Goal: Task Accomplishment & Management: Use online tool/utility

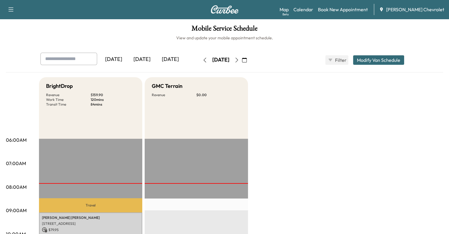
click at [242, 61] on button "button" at bounding box center [237, 59] width 10 height 9
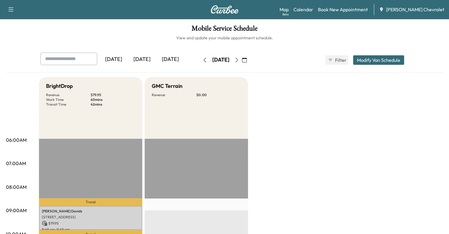
click at [242, 62] on button "button" at bounding box center [237, 59] width 10 height 9
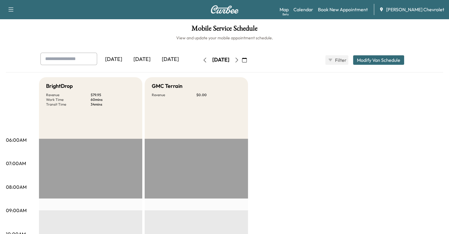
click at [200, 57] on button "button" at bounding box center [205, 59] width 10 height 9
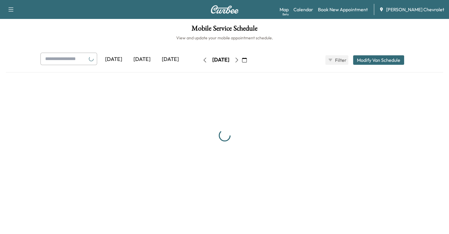
click at [200, 57] on button "button" at bounding box center [205, 59] width 10 height 9
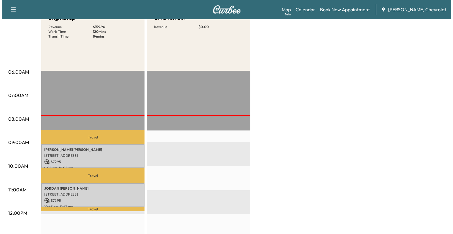
scroll to position [68, 0]
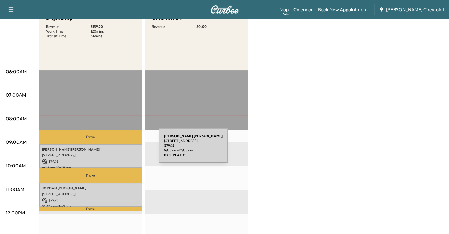
click at [115, 149] on p "[PERSON_NAME]" at bounding box center [90, 149] width 97 height 5
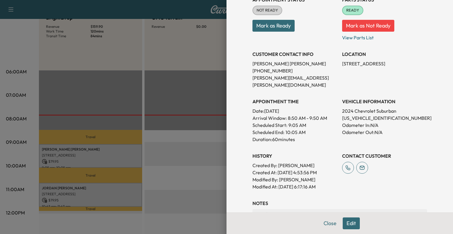
scroll to position [80, 0]
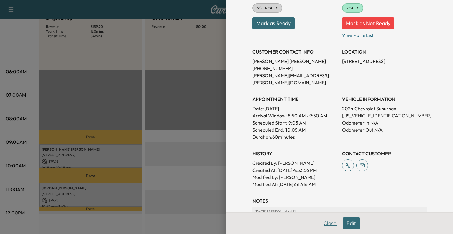
click at [322, 227] on button "Close" at bounding box center [330, 223] width 21 height 12
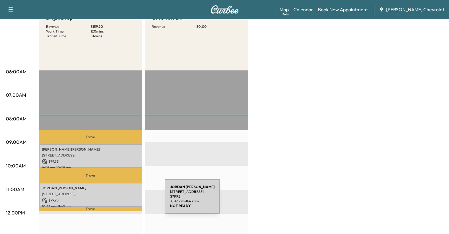
click at [120, 200] on p "$ 79.95" at bounding box center [90, 199] width 97 height 5
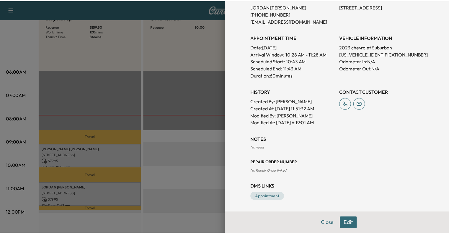
scroll to position [0, 0]
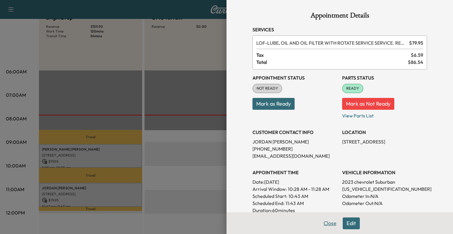
click at [324, 224] on button "Close" at bounding box center [330, 223] width 21 height 12
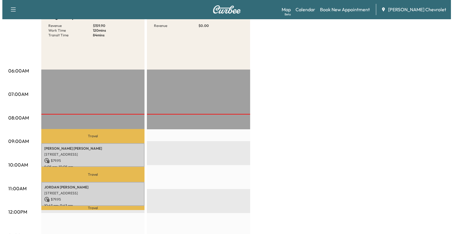
scroll to position [70, 0]
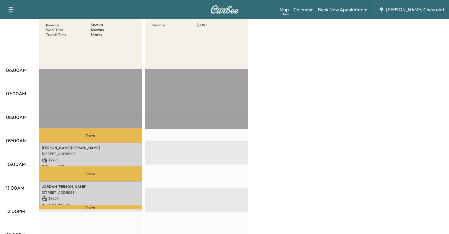
click at [94, 139] on p "Travel" at bounding box center [90, 135] width 103 height 14
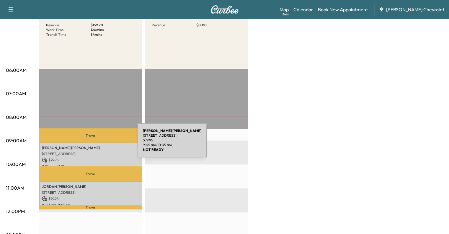
click at [93, 143] on div "[PERSON_NAME] [STREET_ADDRESS] $ 79.95 9:05 am - 10:05 am" at bounding box center [90, 154] width 103 height 24
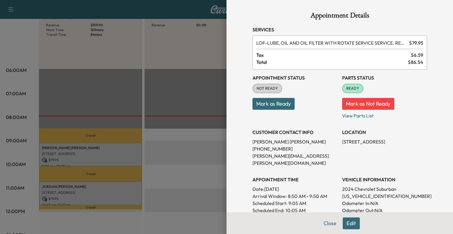
click at [281, 105] on button "Mark as Ready" at bounding box center [274, 104] width 42 height 12
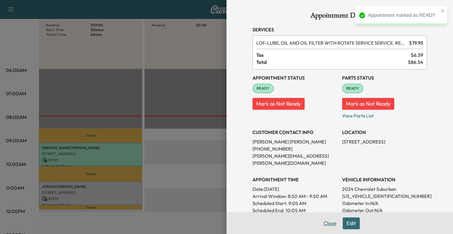
click at [320, 222] on button "Close" at bounding box center [330, 223] width 21 height 12
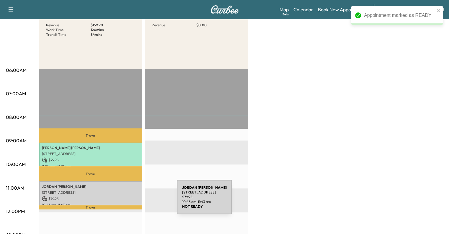
click at [133, 200] on div "[PERSON_NAME] [STREET_ADDRESS] $ 79.95 10:43 am - 11:43 am" at bounding box center [90, 193] width 103 height 24
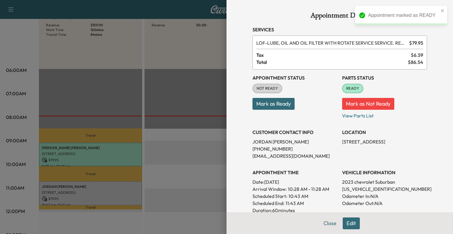
click at [279, 104] on button "Mark as Ready" at bounding box center [274, 104] width 42 height 12
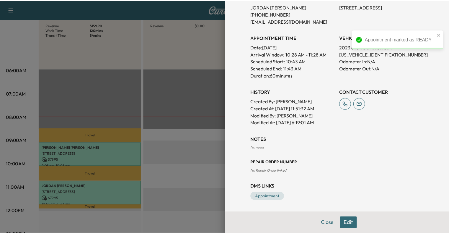
scroll to position [0, 0]
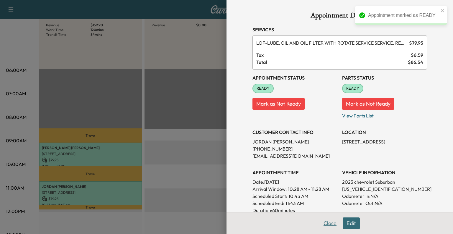
click at [323, 224] on button "Close" at bounding box center [330, 223] width 21 height 12
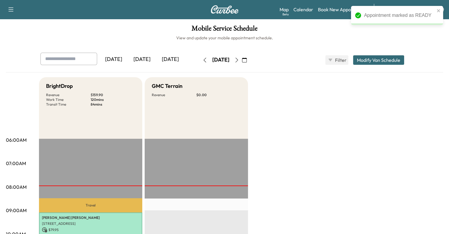
click at [229, 136] on div "GMC Terrain Revenue $ 0.00" at bounding box center [196, 107] width 103 height 61
